Goal: Obtain resource: Download file/media

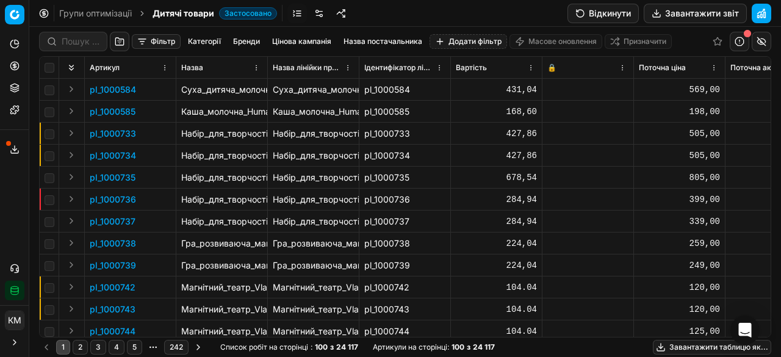
click at [415, 15] on div "Групи оптимізації Дитячі товари Застосовано Відкинути Завантажити звіт" at bounding box center [405, 13] width 752 height 27
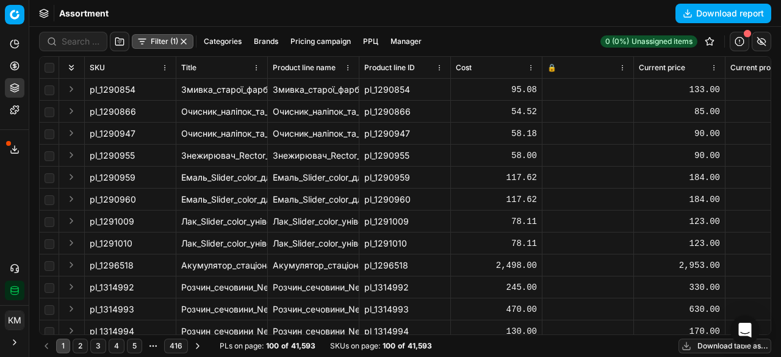
click at [404, 15] on div "Assortment Download report" at bounding box center [405, 13] width 752 height 27
click at [156, 43] on button "Filter (1)" at bounding box center [163, 41] width 62 height 15
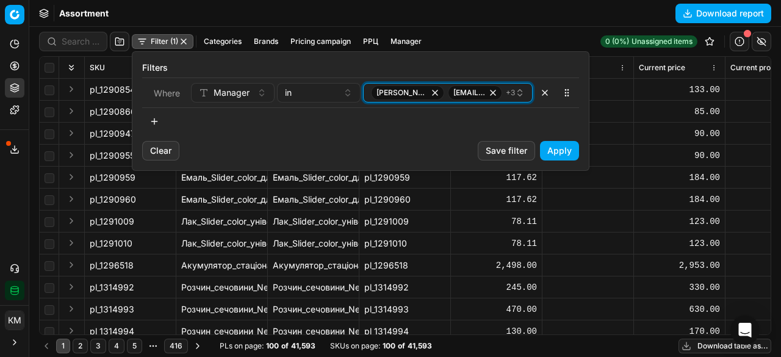
click at [520, 93] on icon "button" at bounding box center [520, 93] width 10 height 10
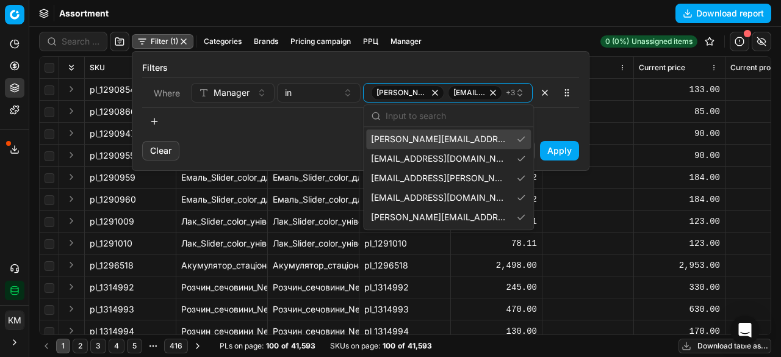
click at [465, 21] on html "Pricing platform Analytics Pricing Product portfolio Templates Export service 8…" at bounding box center [390, 178] width 781 height 357
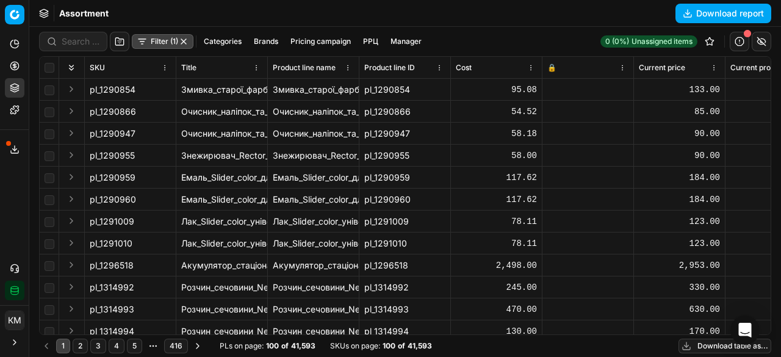
click at [695, 347] on button "Download table as..." at bounding box center [725, 346] width 93 height 15
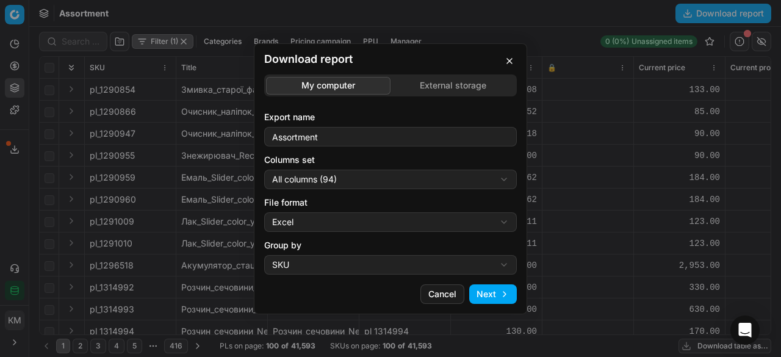
click at [507, 299] on button "Next" at bounding box center [493, 294] width 48 height 20
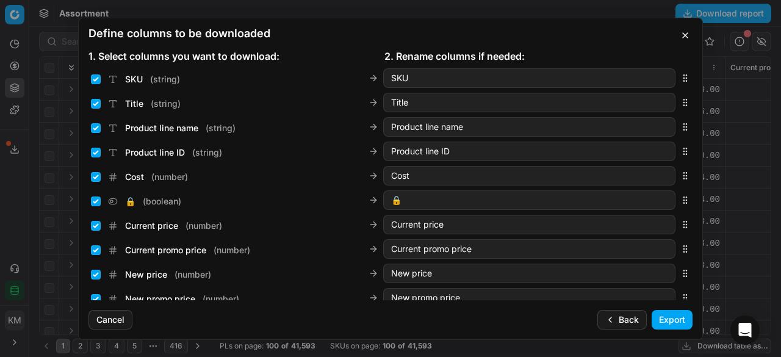
click at [670, 324] on button "Export" at bounding box center [672, 320] width 41 height 20
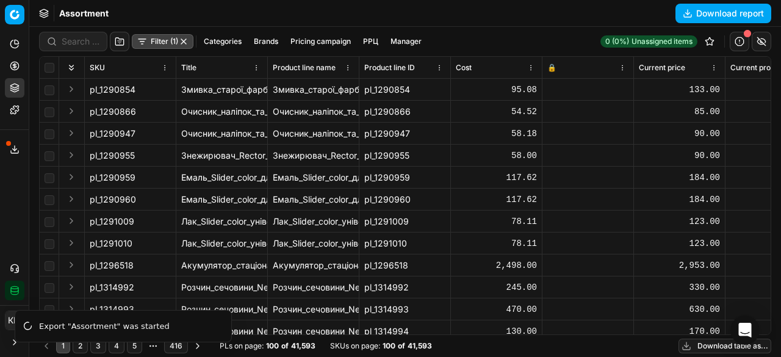
click at [18, 149] on icon at bounding box center [15, 150] width 10 height 10
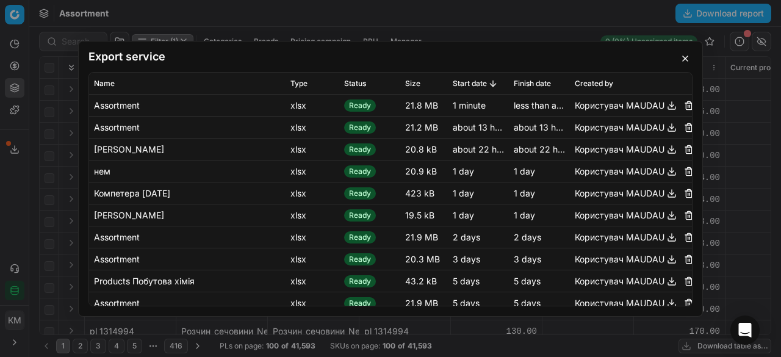
click at [665, 107] on button "button" at bounding box center [672, 105] width 15 height 15
click at [686, 57] on button "button" at bounding box center [685, 58] width 15 height 15
